Goal: Task Accomplishment & Management: Manage account settings

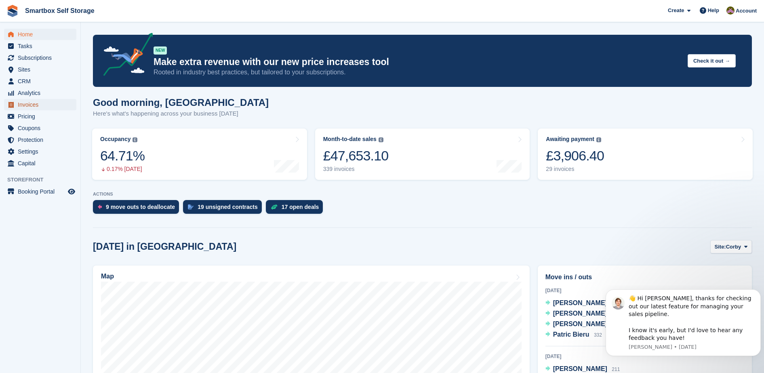
click at [67, 102] on link "Invoices" at bounding box center [40, 104] width 72 height 11
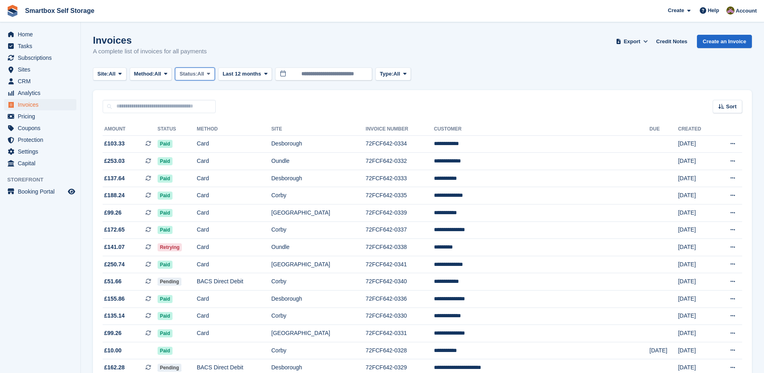
click at [204, 77] on span "All" at bounding box center [200, 74] width 7 height 8
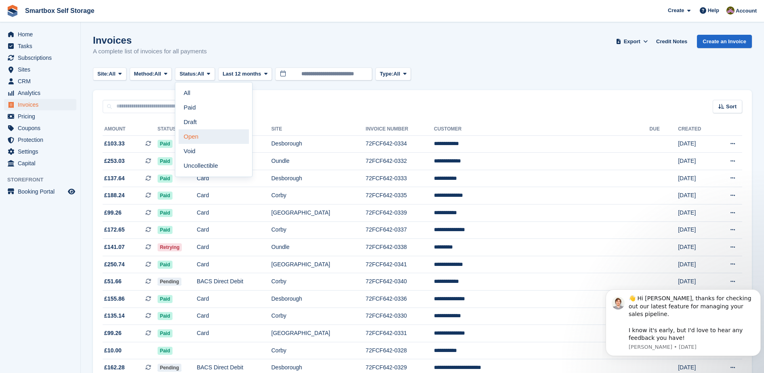
click at [216, 138] on link "Open" at bounding box center [213, 136] width 70 height 15
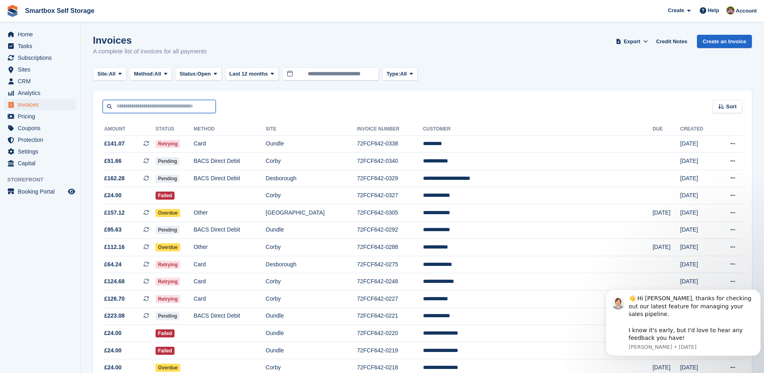
click at [169, 109] on input "text" at bounding box center [159, 106] width 113 height 13
type input "*****"
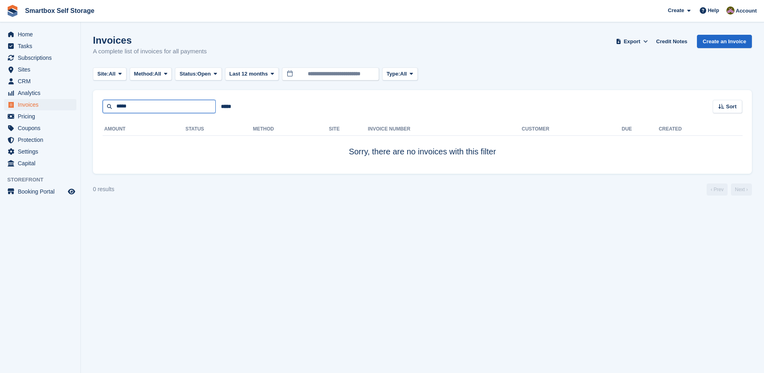
click at [167, 105] on input "*****" at bounding box center [159, 106] width 113 height 13
click at [43, 108] on span "Invoices" at bounding box center [42, 104] width 48 height 11
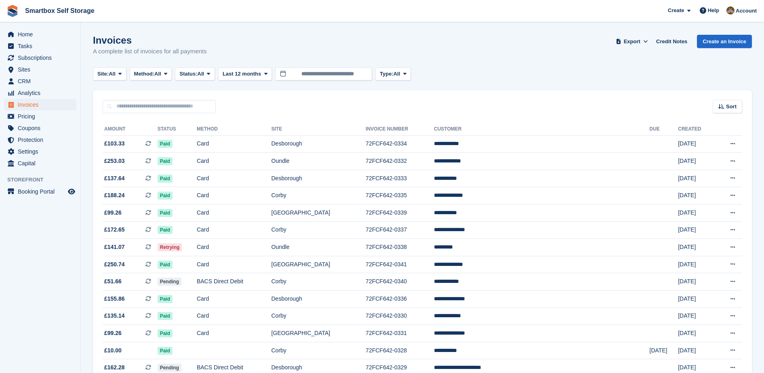
click at [148, 109] on input "text" at bounding box center [159, 106] width 113 height 13
type input "********"
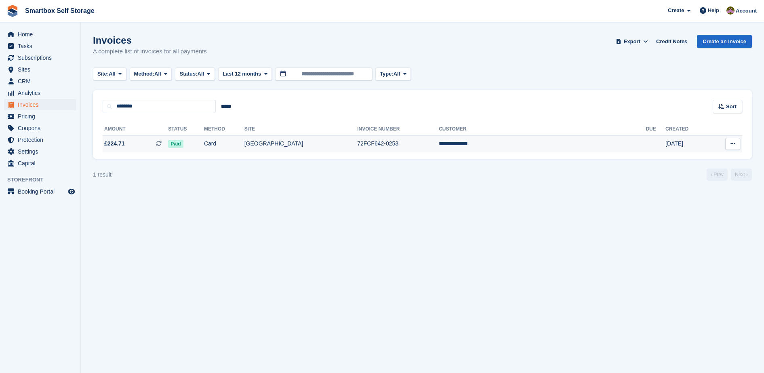
click at [336, 143] on td "[GEOGRAPHIC_DATA]" at bounding box center [300, 143] width 113 height 17
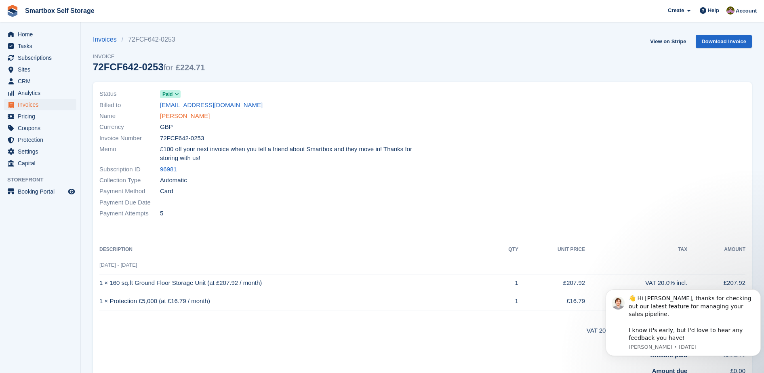
click at [178, 119] on link "Karen cheshire" at bounding box center [185, 115] width 50 height 9
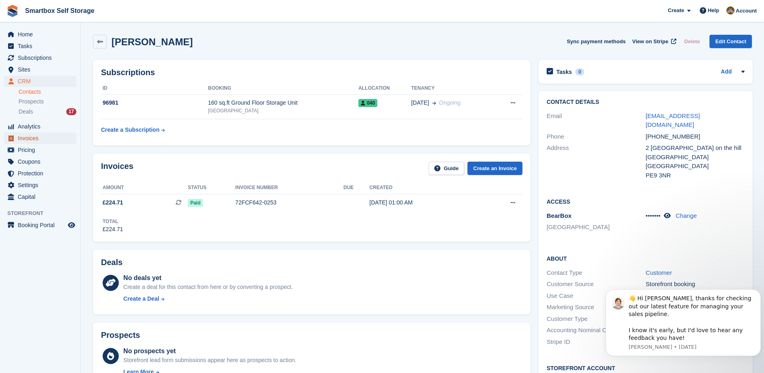
click at [51, 135] on span "Invoices" at bounding box center [42, 137] width 48 height 11
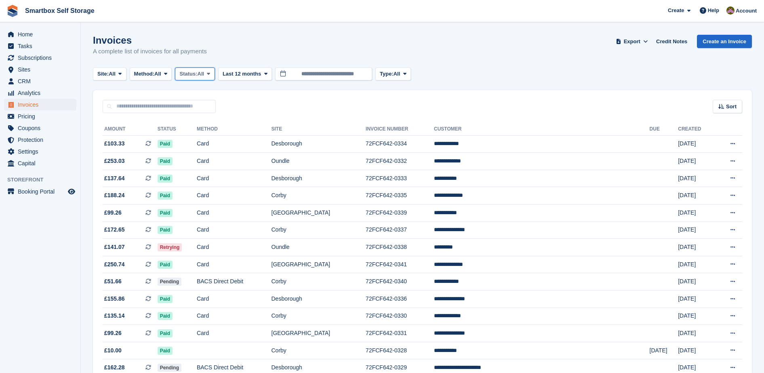
click at [202, 76] on span "All" at bounding box center [200, 74] width 7 height 8
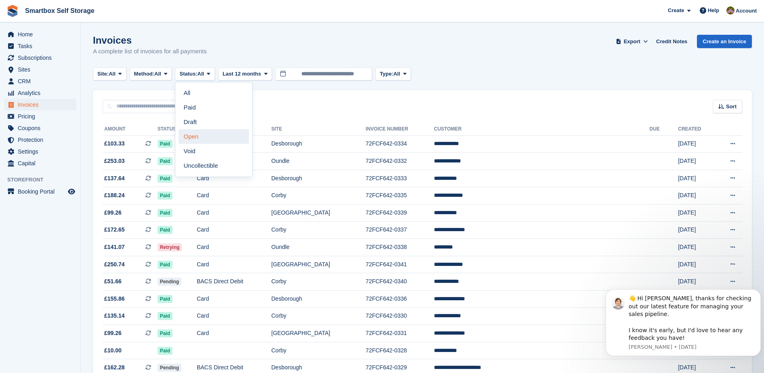
click at [199, 139] on link "Open" at bounding box center [213, 136] width 70 height 15
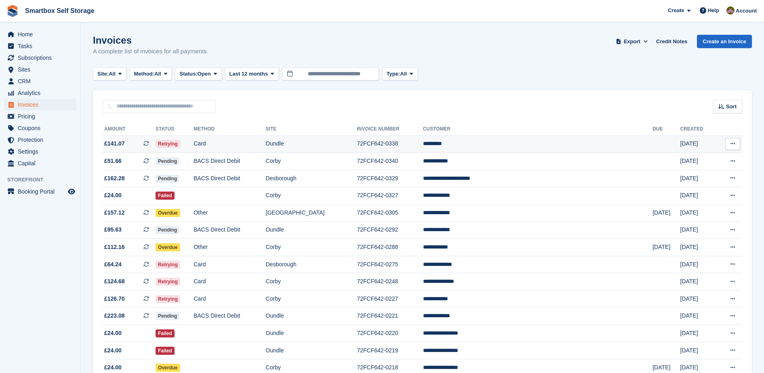
click at [193, 143] on td "Retrying" at bounding box center [174, 143] width 38 height 17
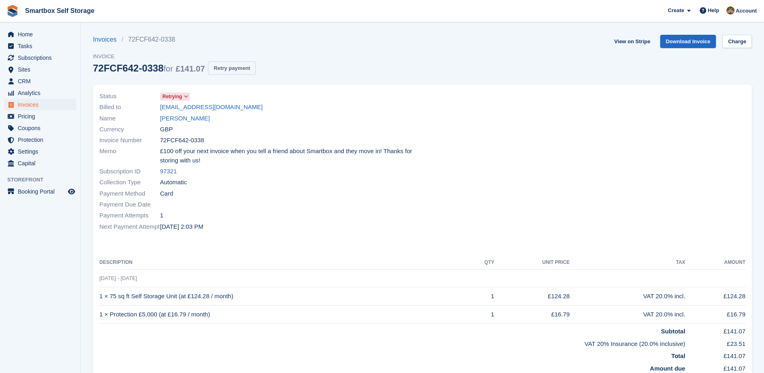
click at [238, 73] on button "Retry payment" at bounding box center [232, 67] width 48 height 13
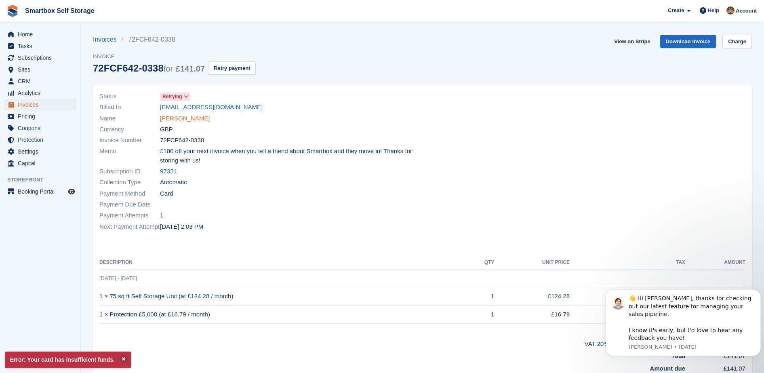
click at [180, 118] on link "Iram Shah" at bounding box center [185, 118] width 50 height 9
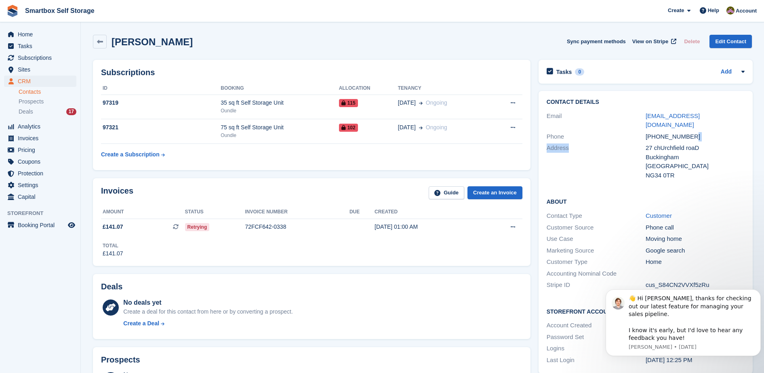
drag, startPoint x: 700, startPoint y: 125, endPoint x: 638, endPoint y: 136, distance: 62.7
click at [638, 136] on div "Contact Details Email shaazi@hotmail.com Phone +447944723616 Address 27 chUrchf…" at bounding box center [645, 140] width 214 height 98
click at [643, 132] on div "Phone" at bounding box center [595, 136] width 99 height 9
drag, startPoint x: 698, startPoint y: 128, endPoint x: 635, endPoint y: 129, distance: 62.6
click at [635, 131] on div "Phone +447944723616" at bounding box center [645, 137] width 198 height 12
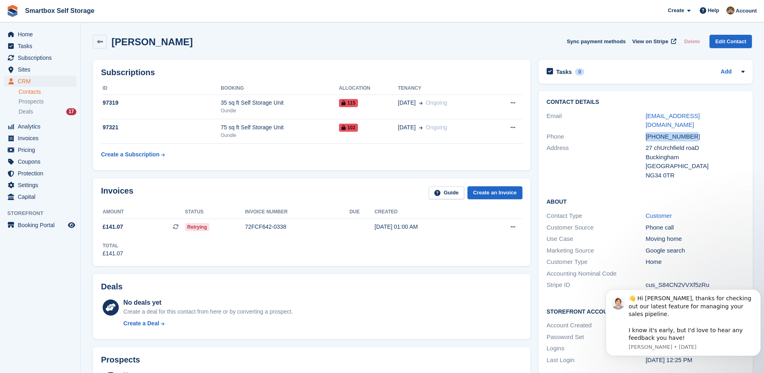
copy div "+447944723616"
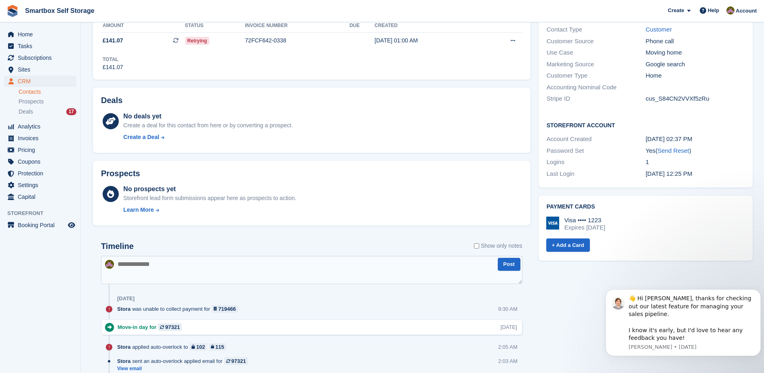
scroll to position [191, 0]
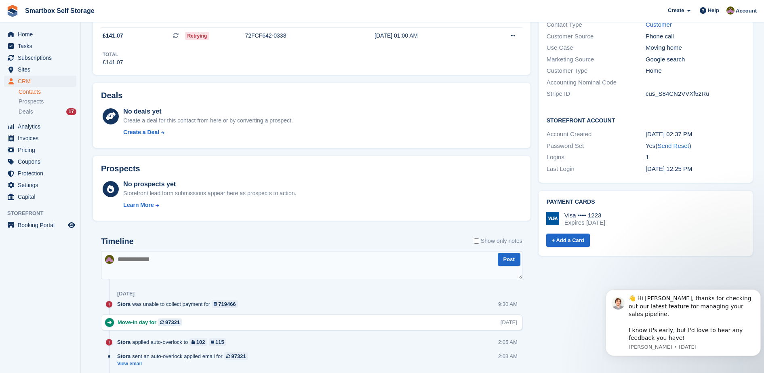
click at [298, 263] on textarea at bounding box center [311, 265] width 421 height 28
type textarea "*******"
